Goal: Information Seeking & Learning: Learn about a topic

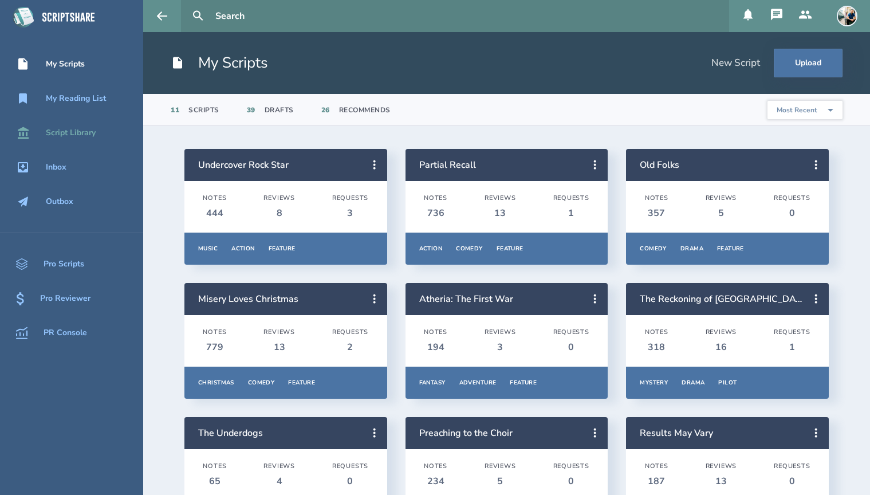
click at [84, 132] on div "Script Library" at bounding box center [71, 132] width 50 height 9
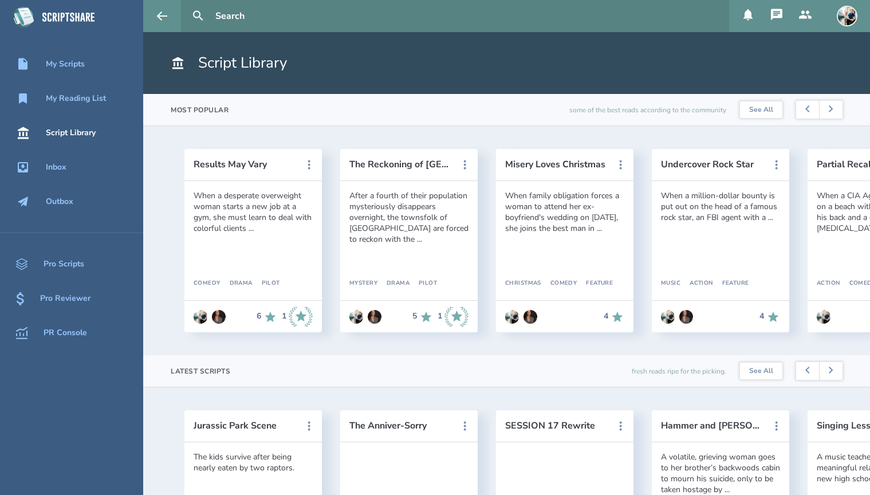
click at [229, 21] on input "text" at bounding box center [467, 16] width 513 height 32
type input "[PERSON_NAME]"
click at [185, 3] on button at bounding box center [197, 15] width 25 height 25
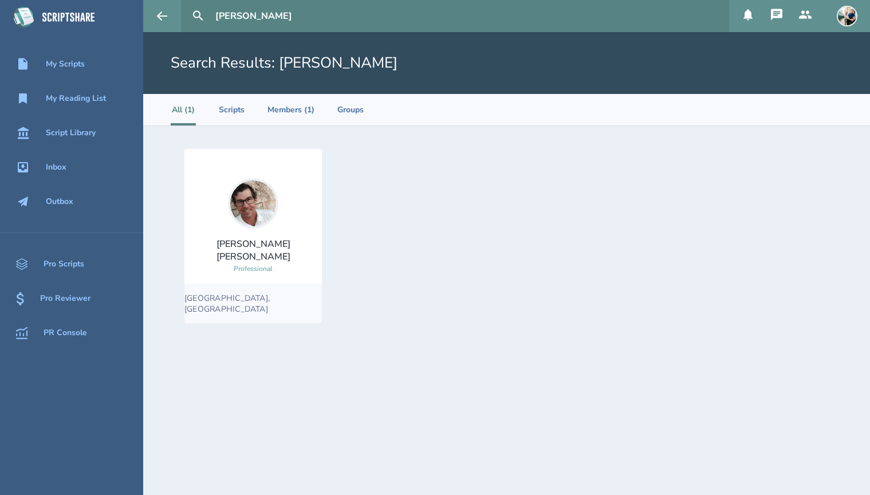
click at [247, 216] on img at bounding box center [253, 203] width 50 height 50
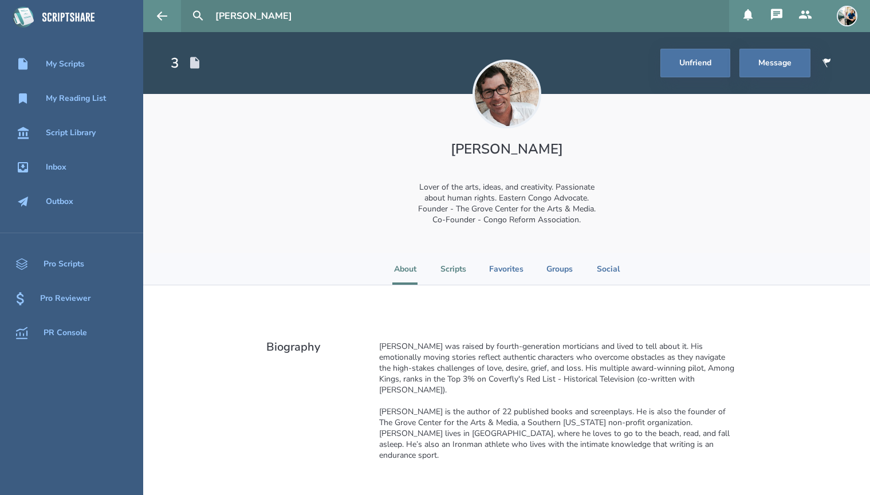
click at [449, 271] on li "Scripts" at bounding box center [453, 268] width 26 height 31
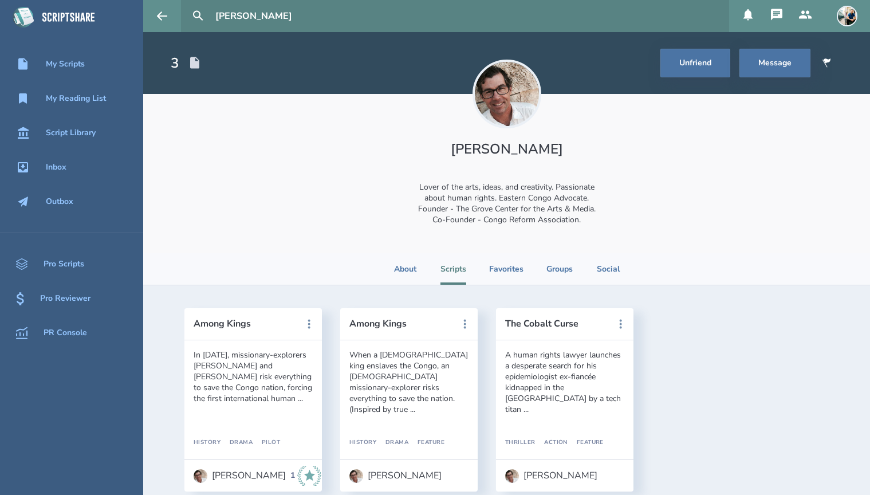
scroll to position [19, 0]
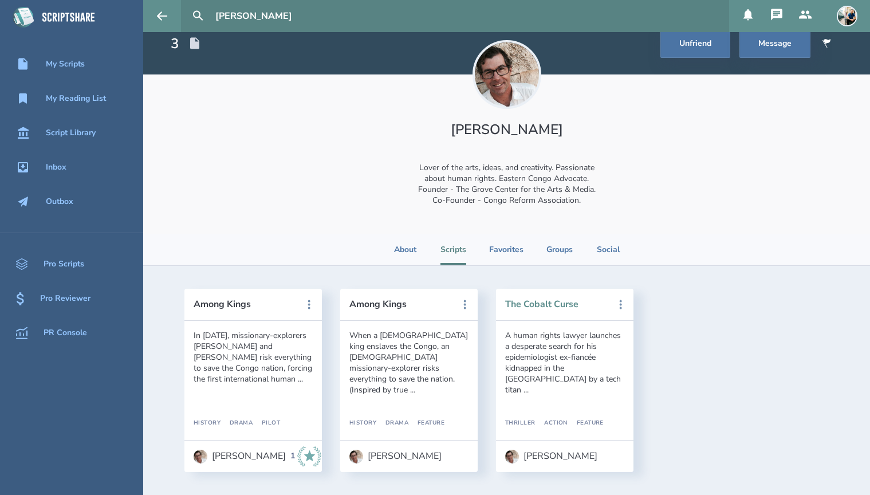
click at [525, 304] on button "The Cobalt Curse" at bounding box center [556, 304] width 103 height 10
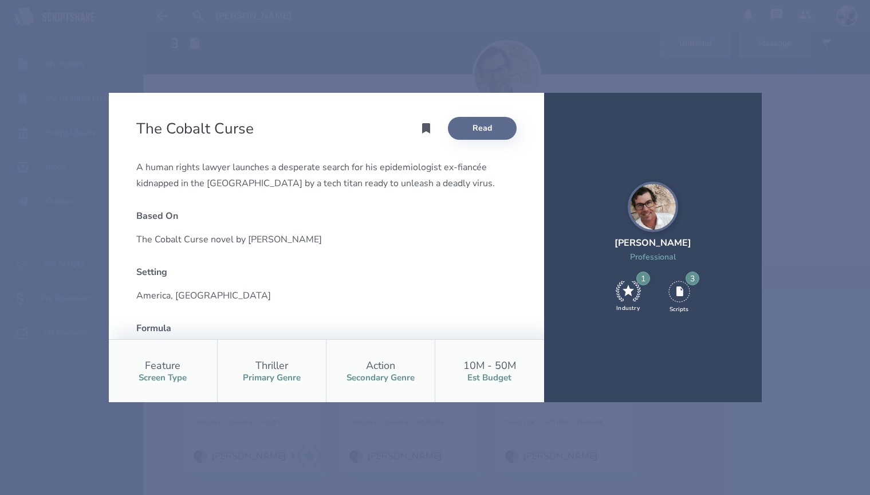
click at [463, 125] on link "Read" at bounding box center [482, 128] width 69 height 23
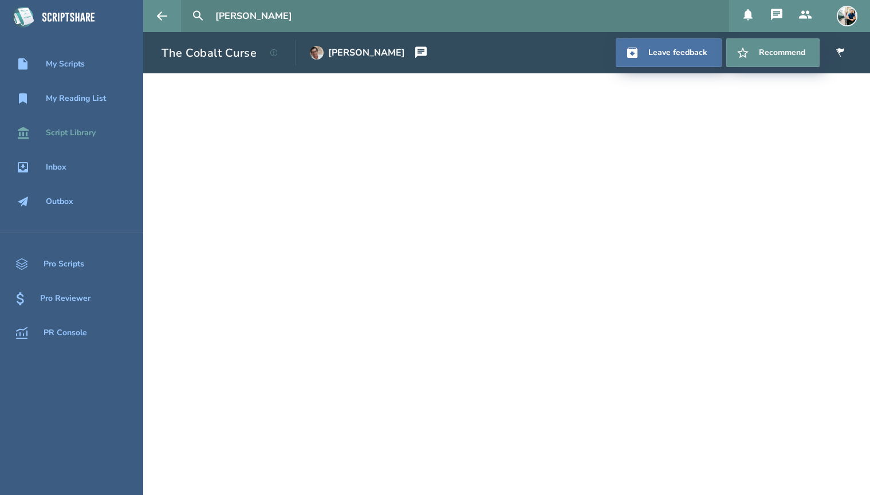
click at [84, 135] on div "Script Library" at bounding box center [71, 132] width 50 height 9
